Goal: Task Accomplishment & Management: Manage account settings

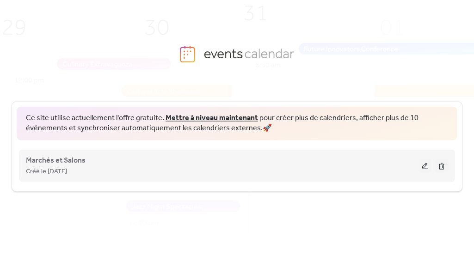
click at [149, 165] on div "Marchés et Salons Créé le [DATE]" at bounding box center [222, 165] width 393 height 22
click at [47, 162] on span "Marchés et Salons" at bounding box center [56, 160] width 60 height 11
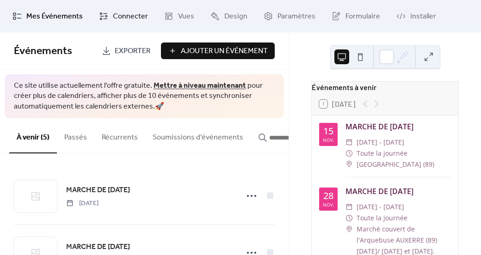
click at [133, 14] on span "Connecter" at bounding box center [130, 16] width 35 height 11
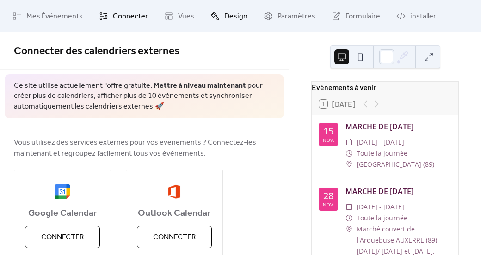
click at [232, 15] on span "Design" at bounding box center [235, 16] width 23 height 11
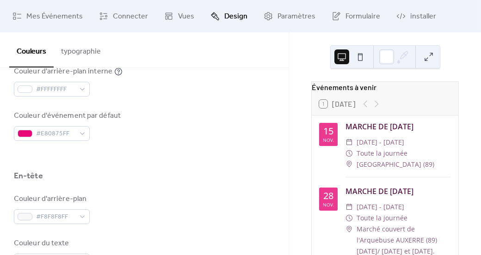
scroll to position [277, 0]
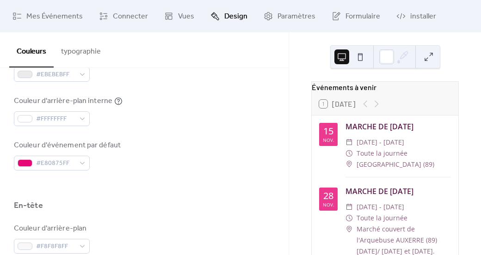
click at [422, 54] on button at bounding box center [428, 56] width 15 height 15
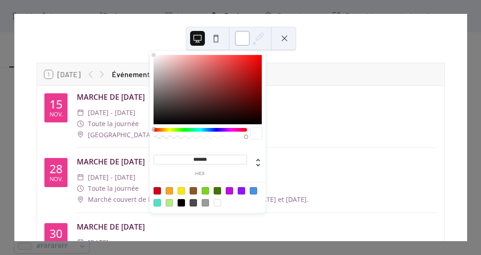
click at [244, 37] on div at bounding box center [242, 38] width 15 height 15
click at [211, 90] on div at bounding box center [208, 89] width 108 height 69
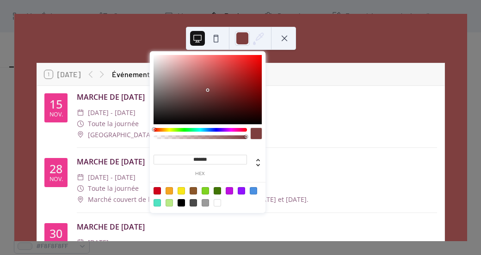
type input "*******"
drag, startPoint x: 215, startPoint y: 96, endPoint x: 120, endPoint y: 17, distance: 123.7
click at [120, 17] on body "Mes Événements Connecter Vues Design Paramètres Formulaire installer Design Cou…" at bounding box center [240, 127] width 481 height 255
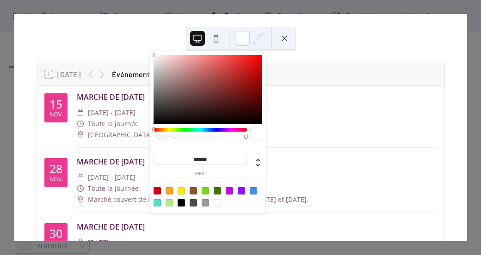
click at [284, 39] on button at bounding box center [284, 38] width 15 height 15
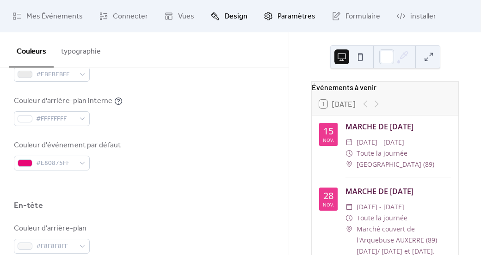
click at [277, 17] on span "Paramètres" at bounding box center [296, 16] width 38 height 11
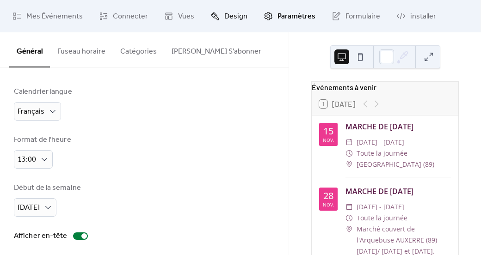
click at [229, 13] on span "Design" at bounding box center [235, 16] width 23 height 11
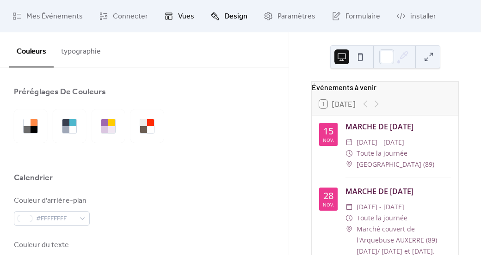
click at [173, 12] on link "Vues" at bounding box center [179, 16] width 44 height 25
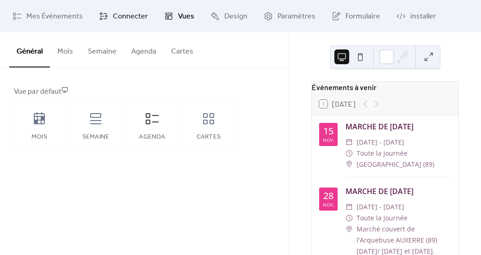
click at [121, 21] on span "Connecter" at bounding box center [130, 16] width 35 height 11
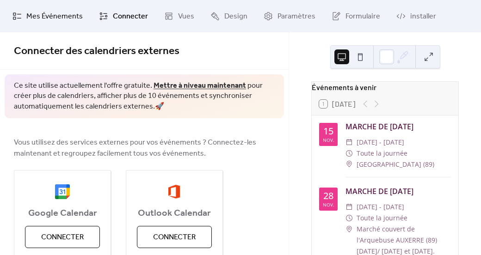
click at [41, 13] on span "Mes Événements" at bounding box center [54, 16] width 56 height 11
